Goal: Find specific page/section: Find specific page/section

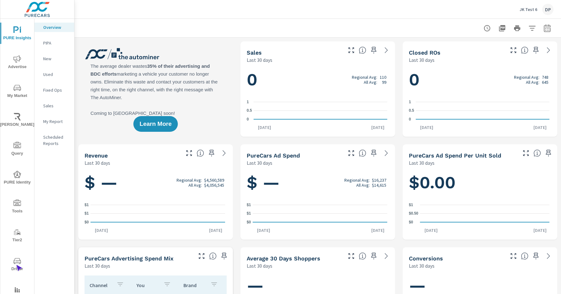
click at [16, 264] on span "Driver" at bounding box center [17, 264] width 30 height 15
